Goal: Transaction & Acquisition: Purchase product/service

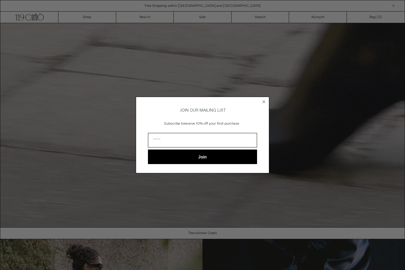
click at [266, 99] on icon "Close dialog" at bounding box center [264, 102] width 6 height 6
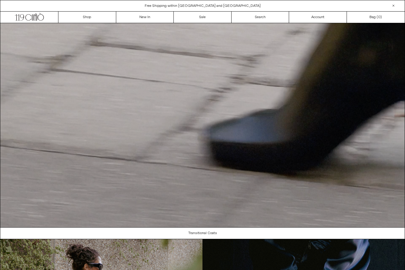
click at [259, 98] on div "Close dialog JOIN OUR MAILING LIST Subscribe to receive 10% off your first purc…" at bounding box center [202, 135] width 145 height 88
click at [200, 20] on link "Sale" at bounding box center [203, 17] width 58 height 11
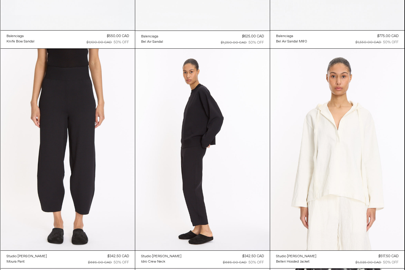
scroll to position [1525, 0]
click at [94, 188] on at bounding box center [68, 150] width 135 height 202
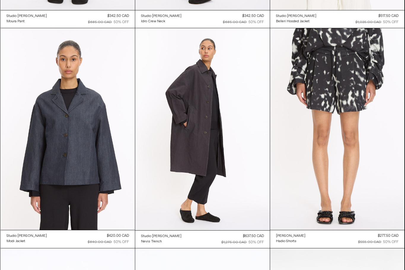
scroll to position [1765, 0]
click at [224, 161] on at bounding box center [202, 129] width 135 height 202
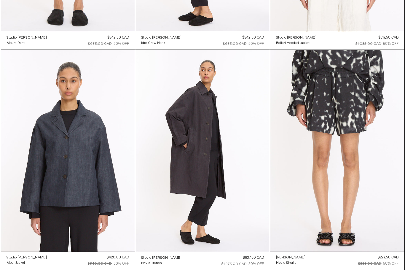
scroll to position [1743, 0]
click at [212, 162] on at bounding box center [202, 151] width 135 height 202
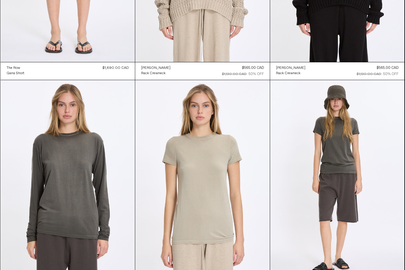
scroll to position [0, 0]
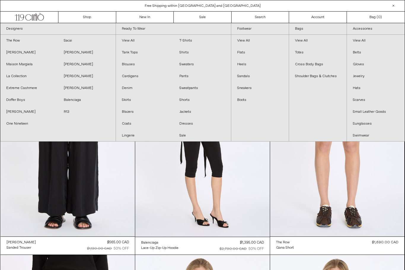
click at [28, 41] on link "The Row" at bounding box center [28, 41] width 57 height 12
click at [190, 123] on link "Dresses" at bounding box center [201, 124] width 57 height 12
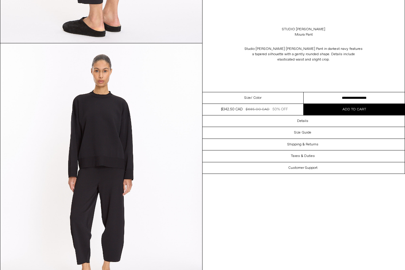
click at [356, 99] on select "**********" at bounding box center [353, 98] width 101 height 12
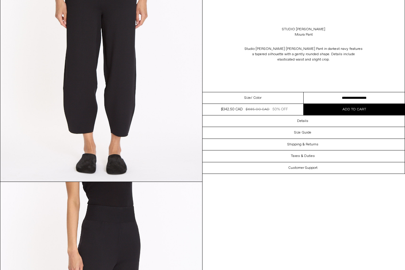
scroll to position [73, 0]
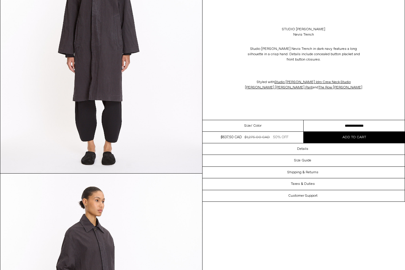
scroll to position [351, 0]
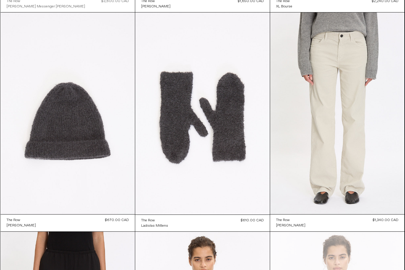
scroll to position [1288, 0]
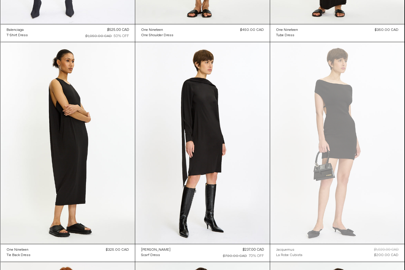
scroll to position [871, 0]
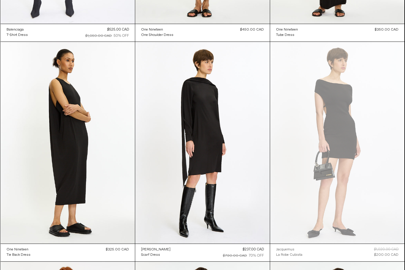
click at [210, 145] on at bounding box center [202, 143] width 135 height 202
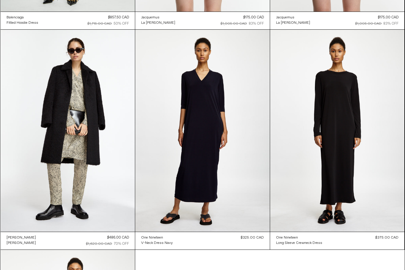
scroll to position [1542, 0]
click at [220, 175] on at bounding box center [202, 131] width 135 height 202
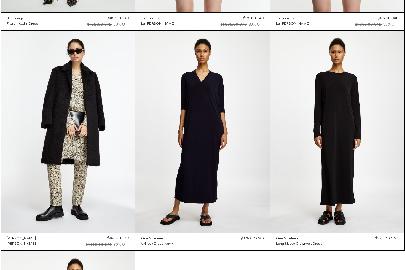
scroll to position [1542, 0]
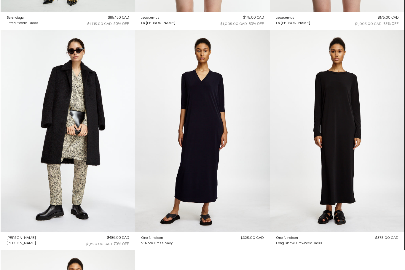
click at [365, 184] on at bounding box center [337, 131] width 135 height 202
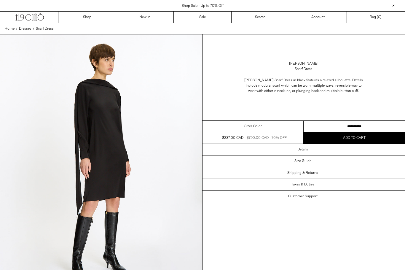
click at [383, 125] on select "**********" at bounding box center [353, 127] width 101 height 12
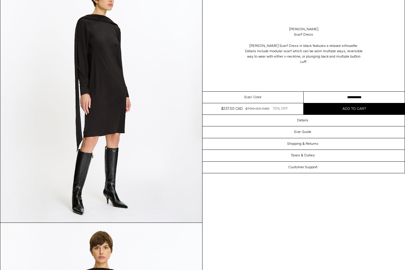
scroll to position [31, 0]
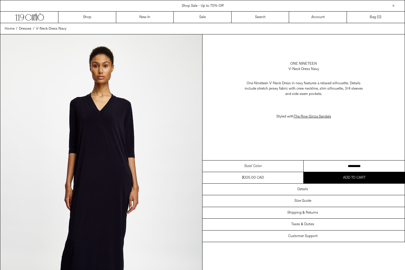
click at [387, 160] on select "**********" at bounding box center [353, 166] width 101 height 12
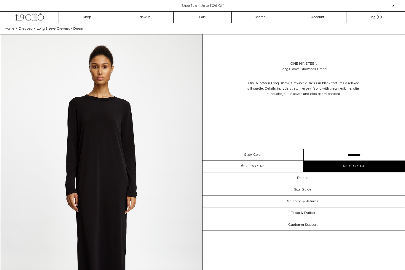
click at [381, 177] on div "Details" at bounding box center [303, 177] width 202 height 11
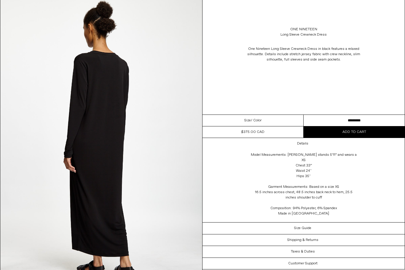
scroll to position [706, 0]
